Goal: Task Accomplishment & Management: Manage account settings

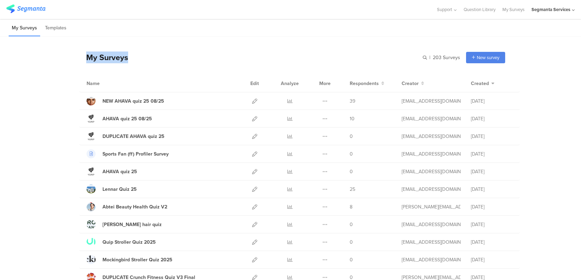
drag, startPoint x: 151, startPoint y: 56, endPoint x: 60, endPoint y: 57, distance: 90.7
click at [254, 99] on icon at bounding box center [254, 101] width 5 height 5
